Goal: Entertainment & Leisure: Consume media (video, audio)

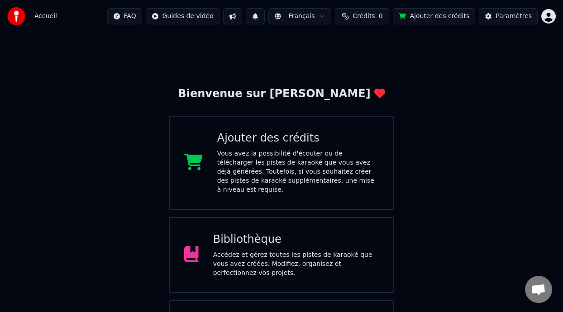
click at [283, 236] on div "Bibliothèque" at bounding box center [296, 239] width 166 height 14
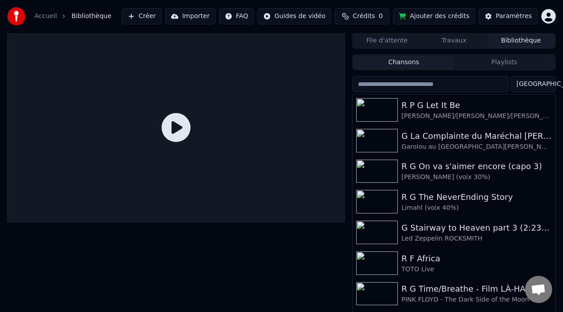
click at [504, 59] on button "Playlists" at bounding box center [504, 62] width 100 height 13
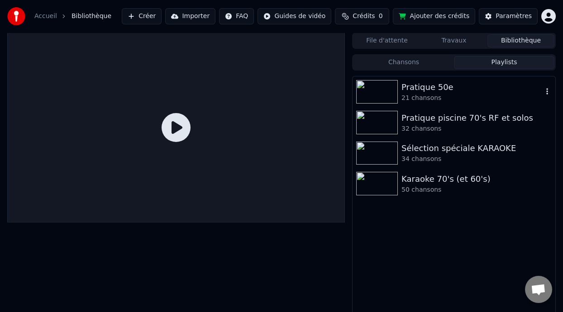
click at [438, 98] on div "21 chansons" at bounding box center [471, 98] width 141 height 9
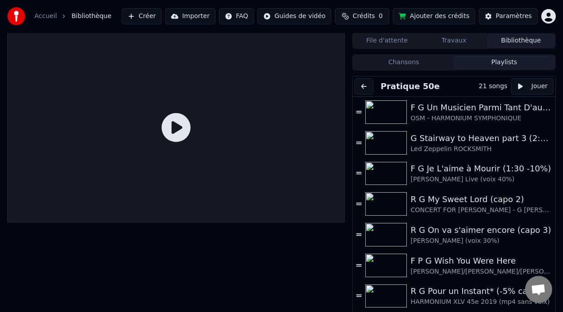
click at [408, 63] on button "Chansons" at bounding box center [403, 62] width 100 height 13
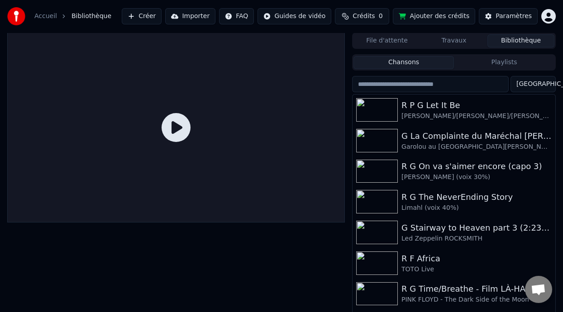
click at [458, 82] on input "search" at bounding box center [430, 84] width 156 height 16
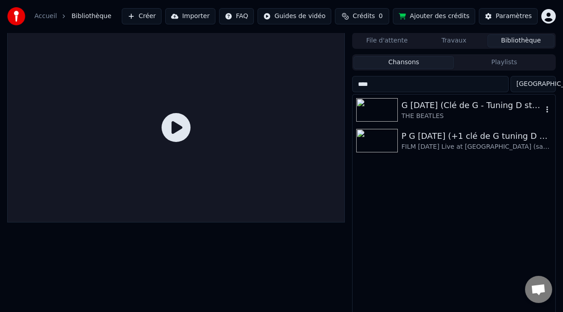
type input "****"
click at [546, 108] on icon "button" at bounding box center [546, 109] width 9 height 7
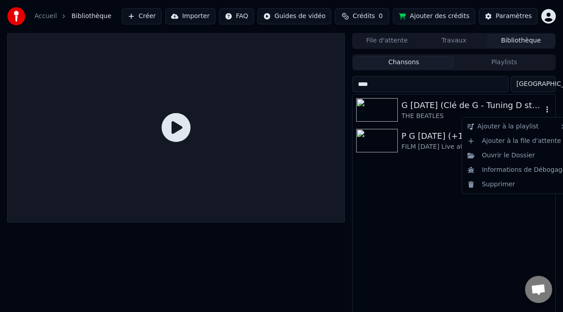
click at [544, 108] on icon "button" at bounding box center [546, 109] width 9 height 7
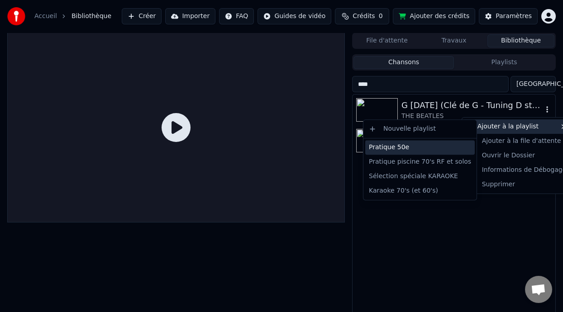
click at [399, 147] on div "Pratique 50e" at bounding box center [419, 147] width 109 height 14
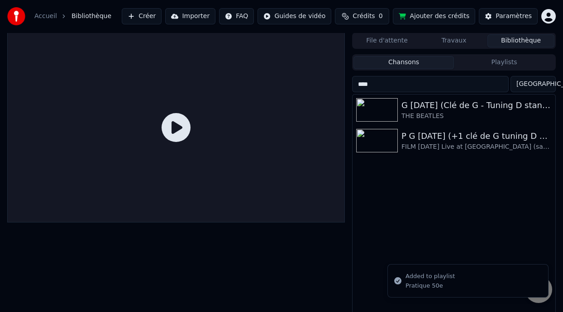
click at [493, 63] on button "Playlists" at bounding box center [504, 62] width 100 height 13
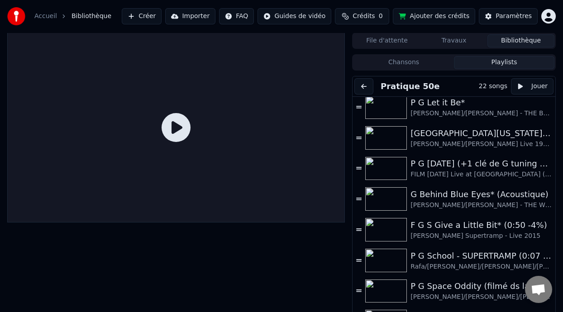
scroll to position [242, 0]
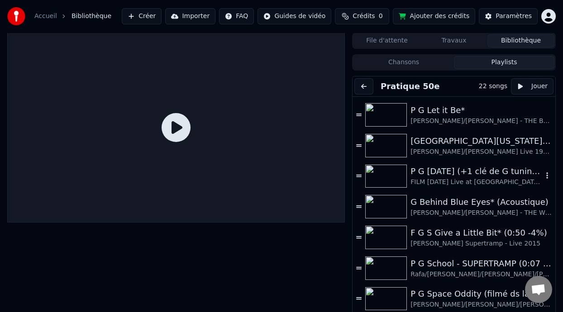
click at [490, 175] on div "P G [DATE] (+1 clé de G tuning D standard)" at bounding box center [476, 171] width 132 height 13
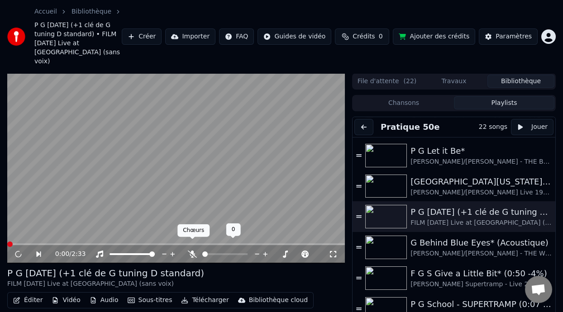
click at [191, 251] on icon at bounding box center [192, 254] width 9 height 7
click at [239, 267] on div "P G [DATE] (+1 clé de G tuning D standard) FILM [DATE] Live at [GEOGRAPHIC_DATA…" at bounding box center [175, 278] width 337 height 22
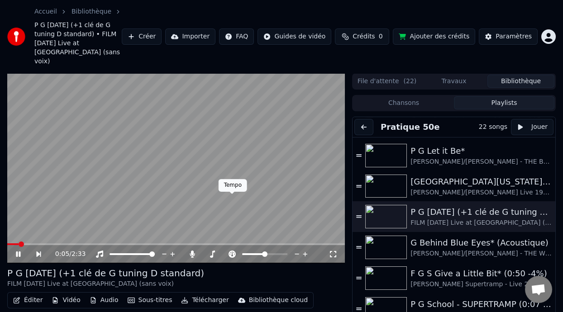
scroll to position [45, 0]
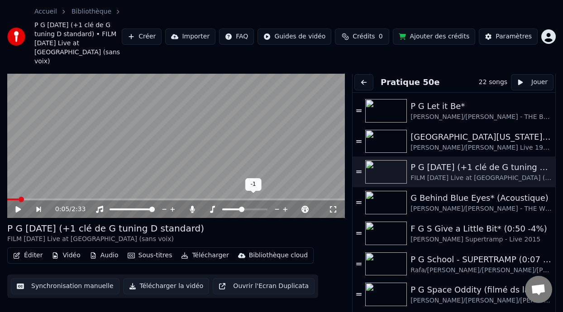
click at [240, 208] on span at bounding box center [231, 209] width 19 height 2
click at [213, 206] on icon at bounding box center [212, 209] width 5 height 7
click at [246, 207] on span at bounding box center [244, 209] width 5 height 5
click at [247, 207] on span at bounding box center [244, 209] width 5 height 5
click at [246, 207] on span at bounding box center [244, 209] width 5 height 5
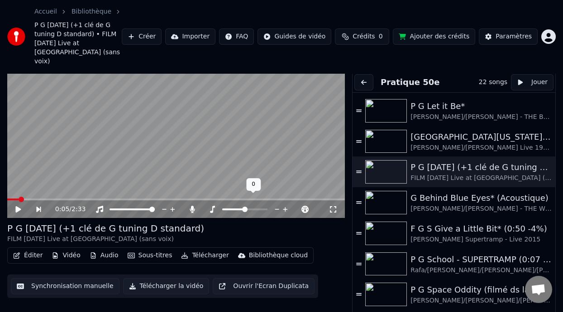
click at [247, 207] on span at bounding box center [244, 209] width 5 height 5
click at [17, 206] on icon at bounding box center [17, 209] width 5 height 6
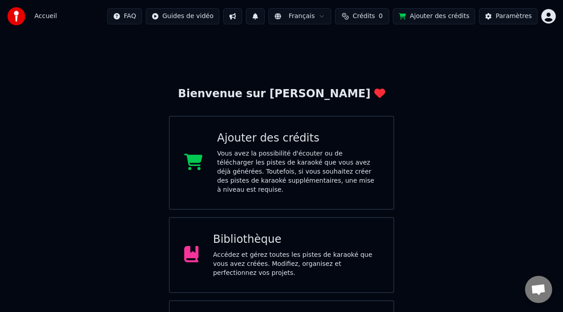
click at [312, 242] on div "Bibliothèque Accédez et gérez toutes les pistes de karaoké que vous avez créées…" at bounding box center [296, 254] width 166 height 45
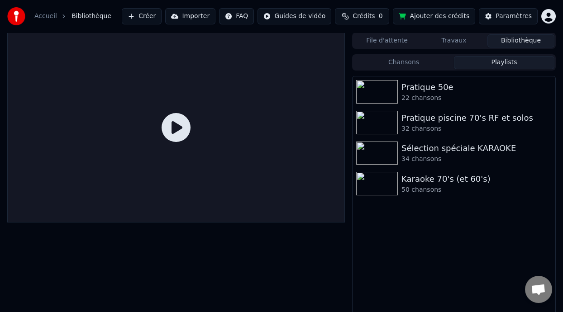
click at [505, 63] on button "Playlists" at bounding box center [504, 62] width 100 height 13
click at [448, 92] on div "Pratique 50e" at bounding box center [471, 87] width 141 height 13
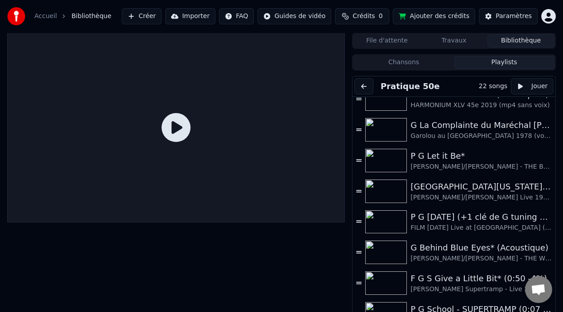
scroll to position [198, 0]
click at [448, 218] on div "P G [DATE] (+1 clé de G tuning D standard)" at bounding box center [476, 216] width 132 height 13
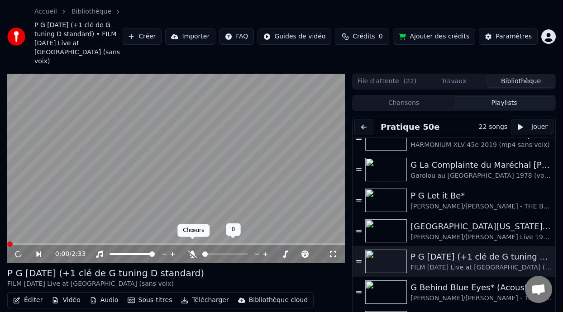
click at [193, 251] on icon at bounding box center [192, 254] width 9 height 7
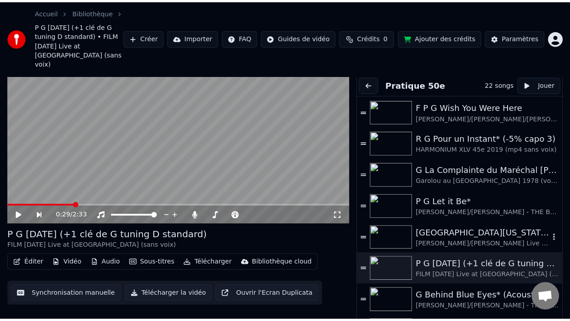
scroll to position [0, 0]
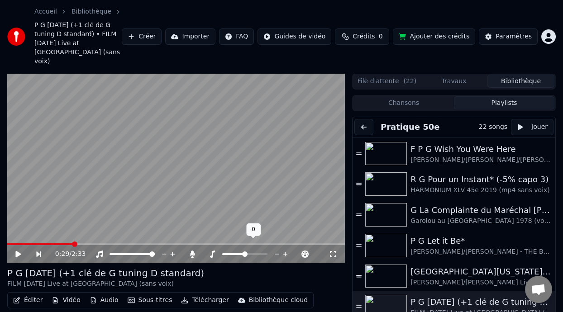
click at [240, 253] on span at bounding box center [233, 254] width 23 height 2
click at [247, 250] on div at bounding box center [253, 254] width 73 height 9
click at [247, 251] on span at bounding box center [247, 253] width 5 height 5
click at [11, 233] on video at bounding box center [175, 168] width 337 height 190
click at [11, 243] on span at bounding box center [9, 244] width 5 height 2
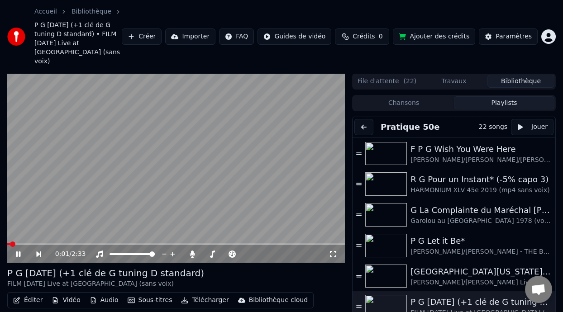
click at [336, 251] on icon at bounding box center [332, 254] width 9 height 7
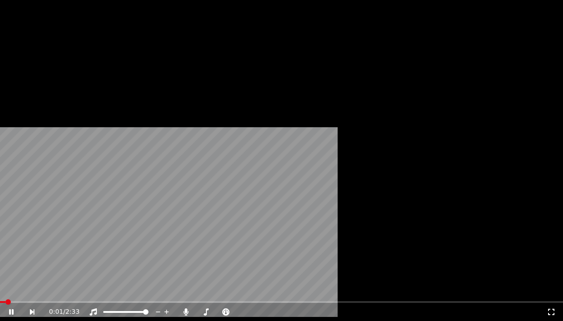
click at [336, 247] on video at bounding box center [281, 158] width 563 height 317
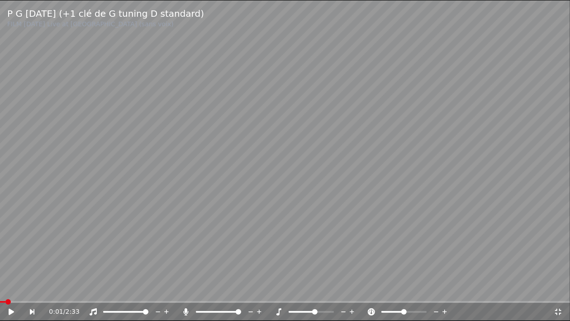
click at [9, 311] on icon at bounding box center [11, 311] width 5 height 6
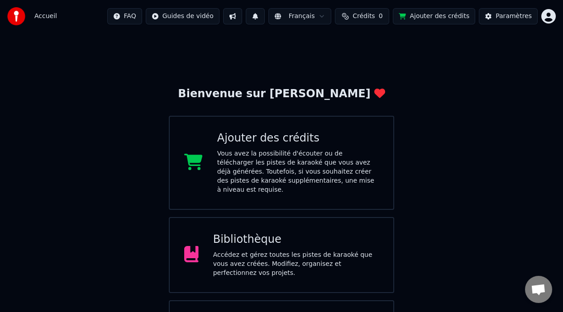
click at [292, 241] on div "Bibliothèque Accédez et gérez toutes les pistes de karaoké que vous avez créées…" at bounding box center [296, 254] width 166 height 45
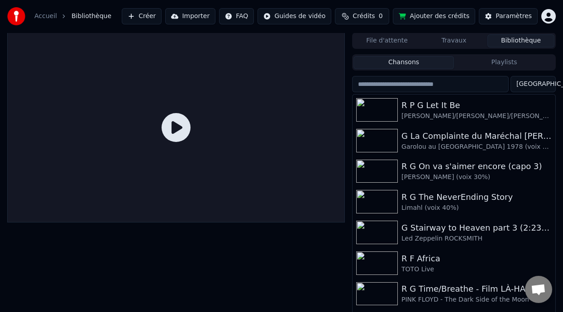
click at [515, 64] on button "Playlists" at bounding box center [504, 62] width 100 height 13
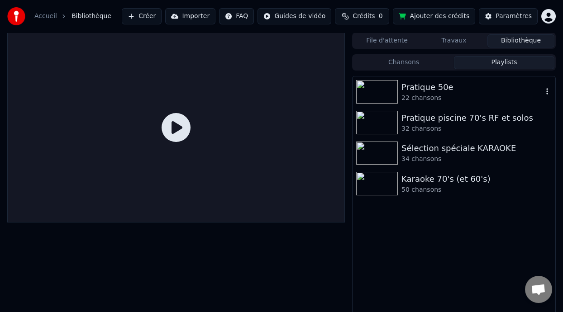
click at [441, 91] on div "Pratique 50e" at bounding box center [471, 87] width 141 height 13
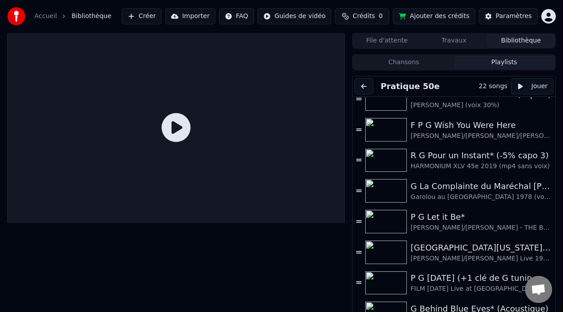
scroll to position [180, 0]
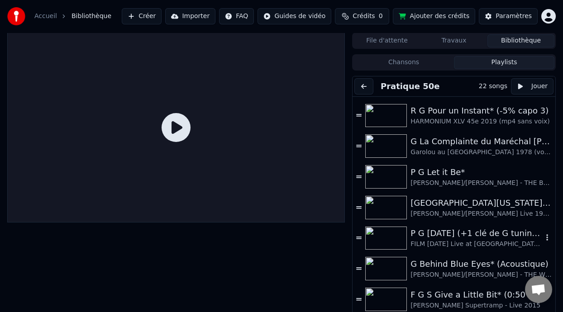
click at [439, 241] on div "FILM [DATE] Live at [GEOGRAPHIC_DATA] (sans voix)" at bounding box center [476, 244] width 132 height 9
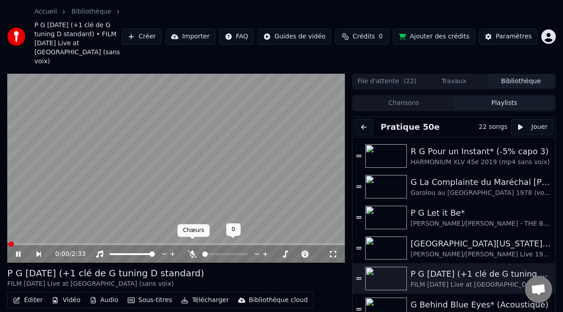
click at [191, 251] on icon at bounding box center [192, 254] width 9 height 7
click at [239, 253] on span at bounding box center [231, 254] width 19 height 2
click at [246, 250] on div at bounding box center [253, 254] width 73 height 9
click at [246, 253] on span at bounding box center [244, 254] width 45 height 2
click at [251, 253] on span at bounding box center [244, 254] width 45 height 2
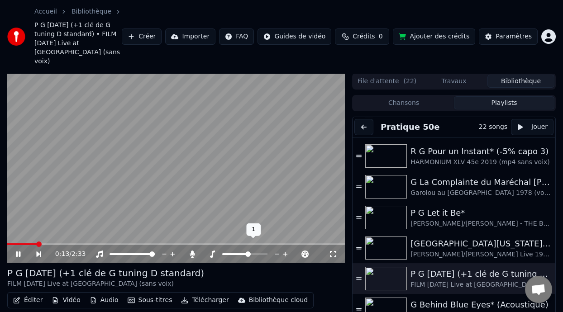
click at [249, 251] on span at bounding box center [247, 253] width 5 height 5
click at [266, 274] on div "P G [DATE] (+1 clé de G tuning D standard) FILM [DATE] Live at [GEOGRAPHIC_DATA…" at bounding box center [175, 278] width 337 height 22
click at [267, 274] on div "P G [DATE] (+1 clé de G tuning D standard) FILM [DATE] Live at [GEOGRAPHIC_DATA…" at bounding box center [175, 278] width 337 height 22
click at [15, 243] on span at bounding box center [26, 244] width 39 height 2
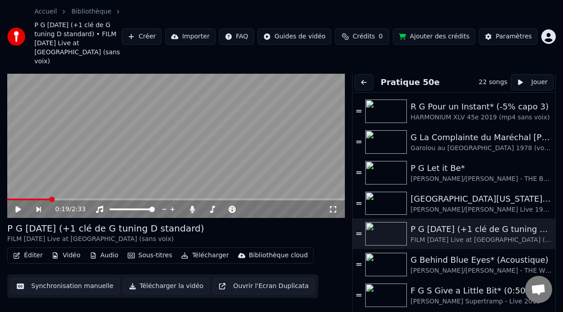
click at [558, 0] on html "Accueil Bibliothèque P G [DATE] (+1 clé de G tuning D standard) • FILM [DATE] L…" at bounding box center [281, 111] width 563 height 312
